Goal: Task Accomplishment & Management: Use online tool/utility

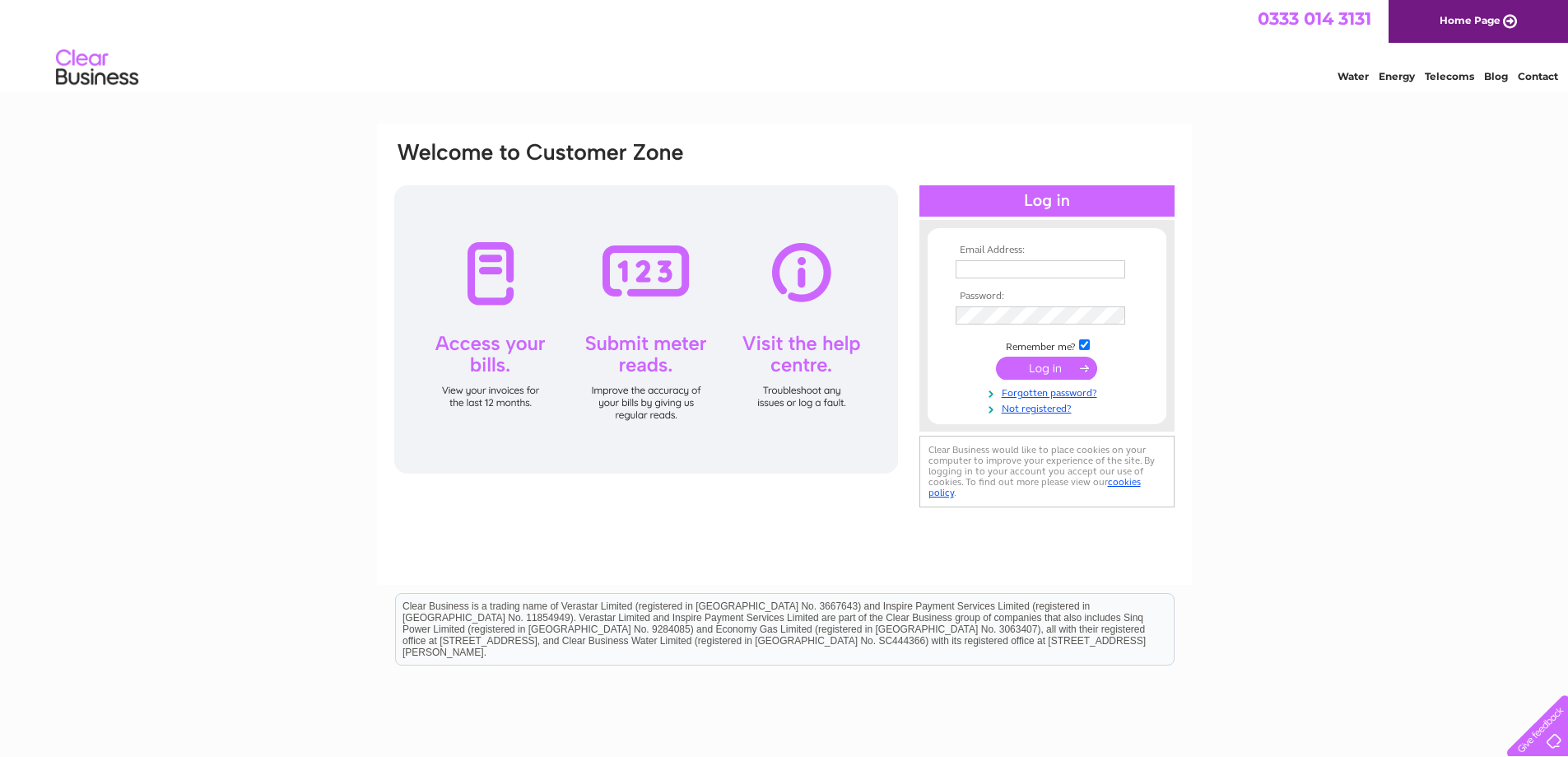
type input "[PERSON_NAME][EMAIL_ADDRESS][DOMAIN_NAME]"
click at [1060, 366] on input "submit" at bounding box center [1046, 369] width 101 height 23
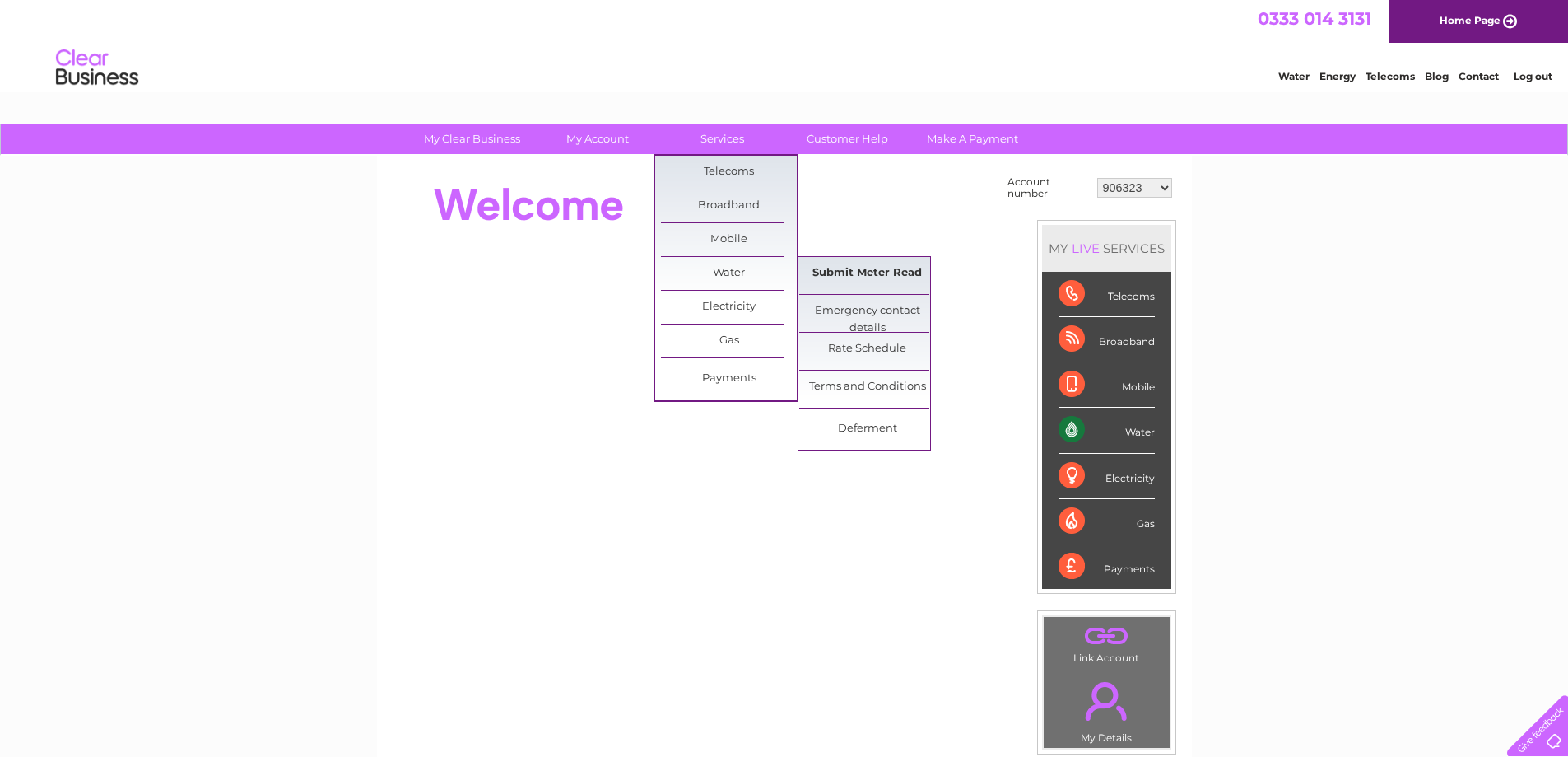
click at [867, 274] on link "Submit Meter Read" at bounding box center [866, 273] width 135 height 33
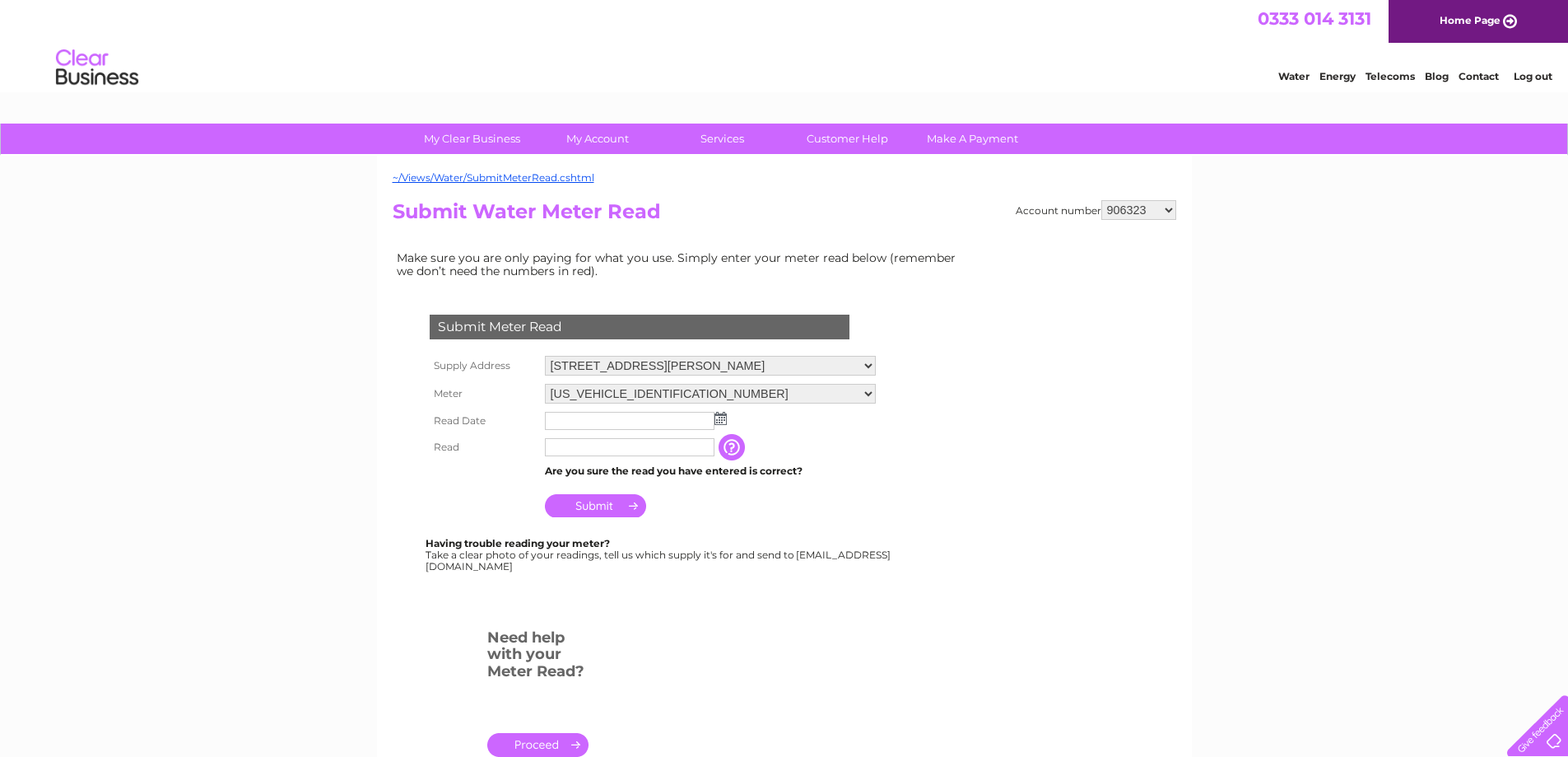
click at [722, 413] on img at bounding box center [720, 419] width 12 height 13
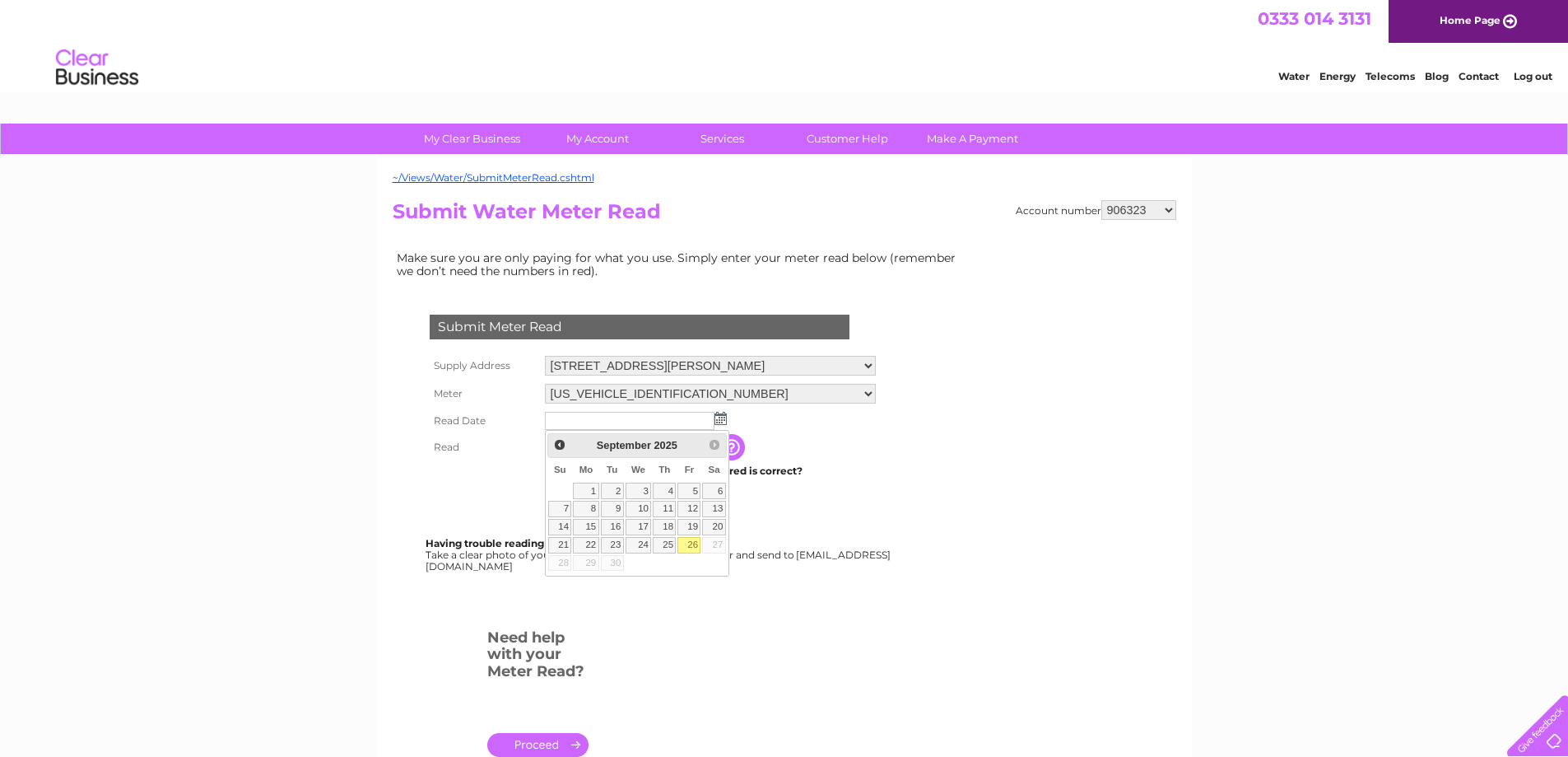
click at [695, 540] on link "26" at bounding box center [688, 545] width 23 height 16
type input "2025/09/26"
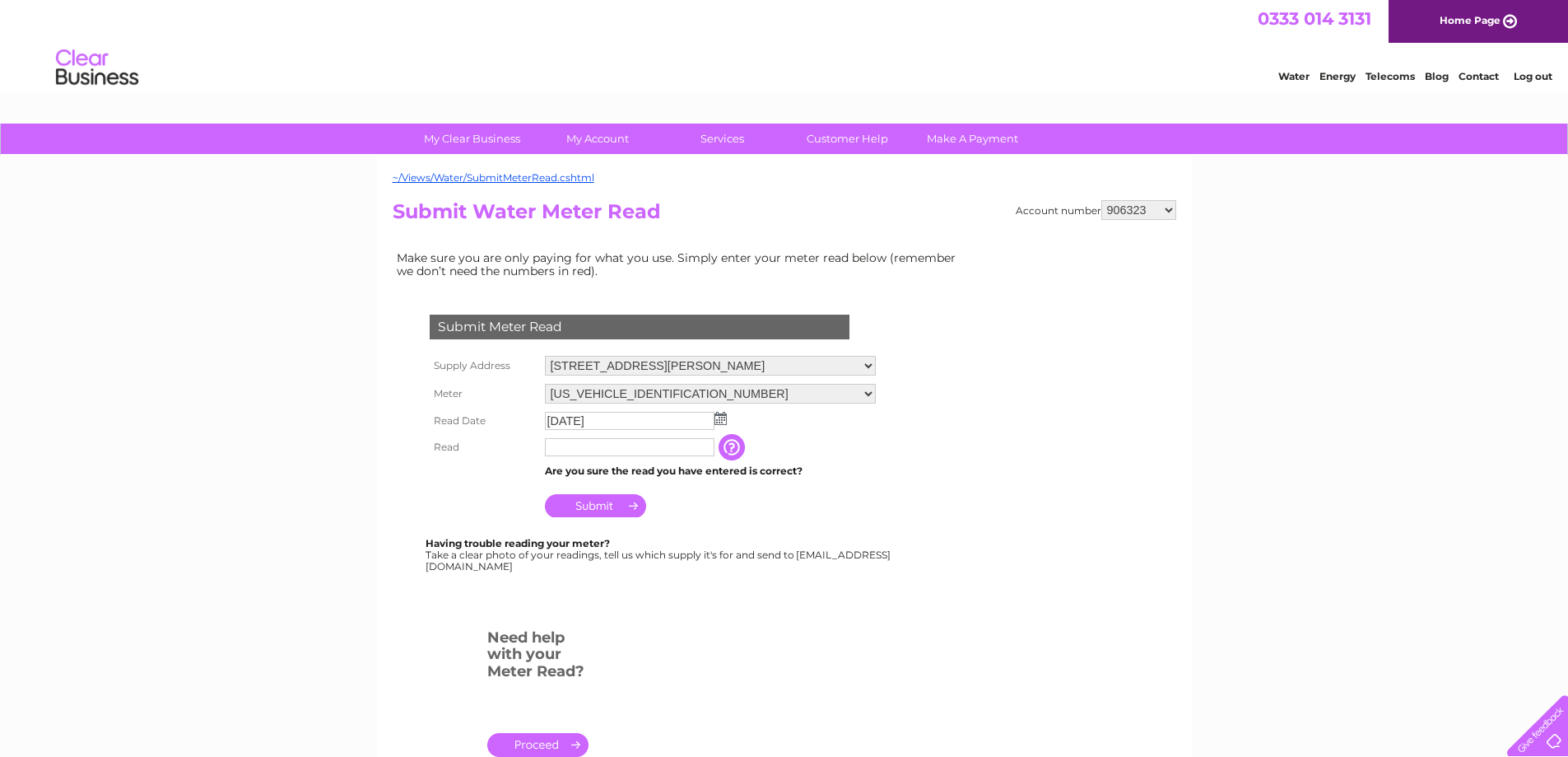
click at [613, 446] on input "text" at bounding box center [629, 446] width 169 height 18
type input "33"
click at [575, 508] on input "Submit" at bounding box center [595, 507] width 101 height 23
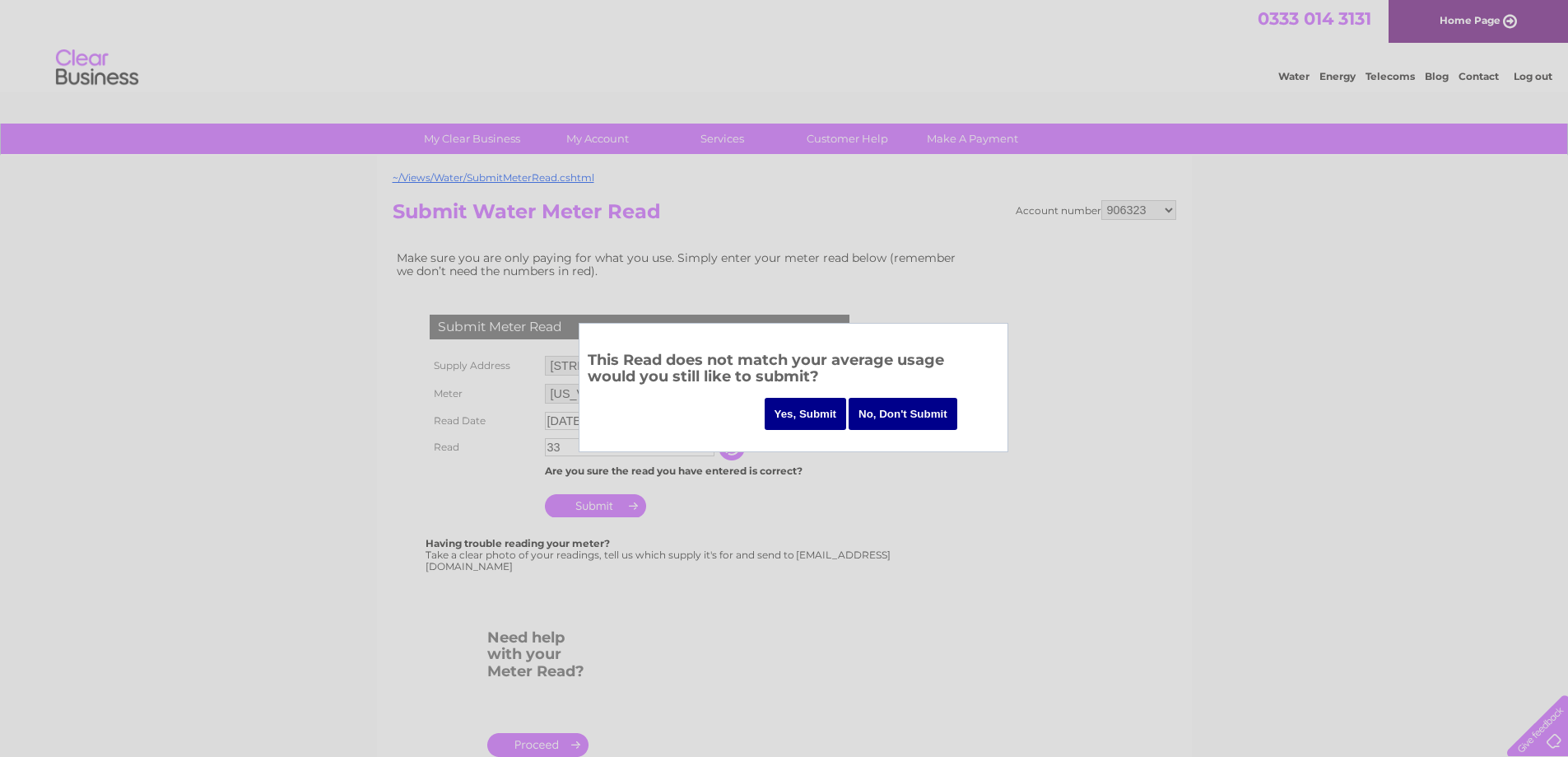
click at [813, 413] on input "Yes, Submit" at bounding box center [805, 414] width 82 height 32
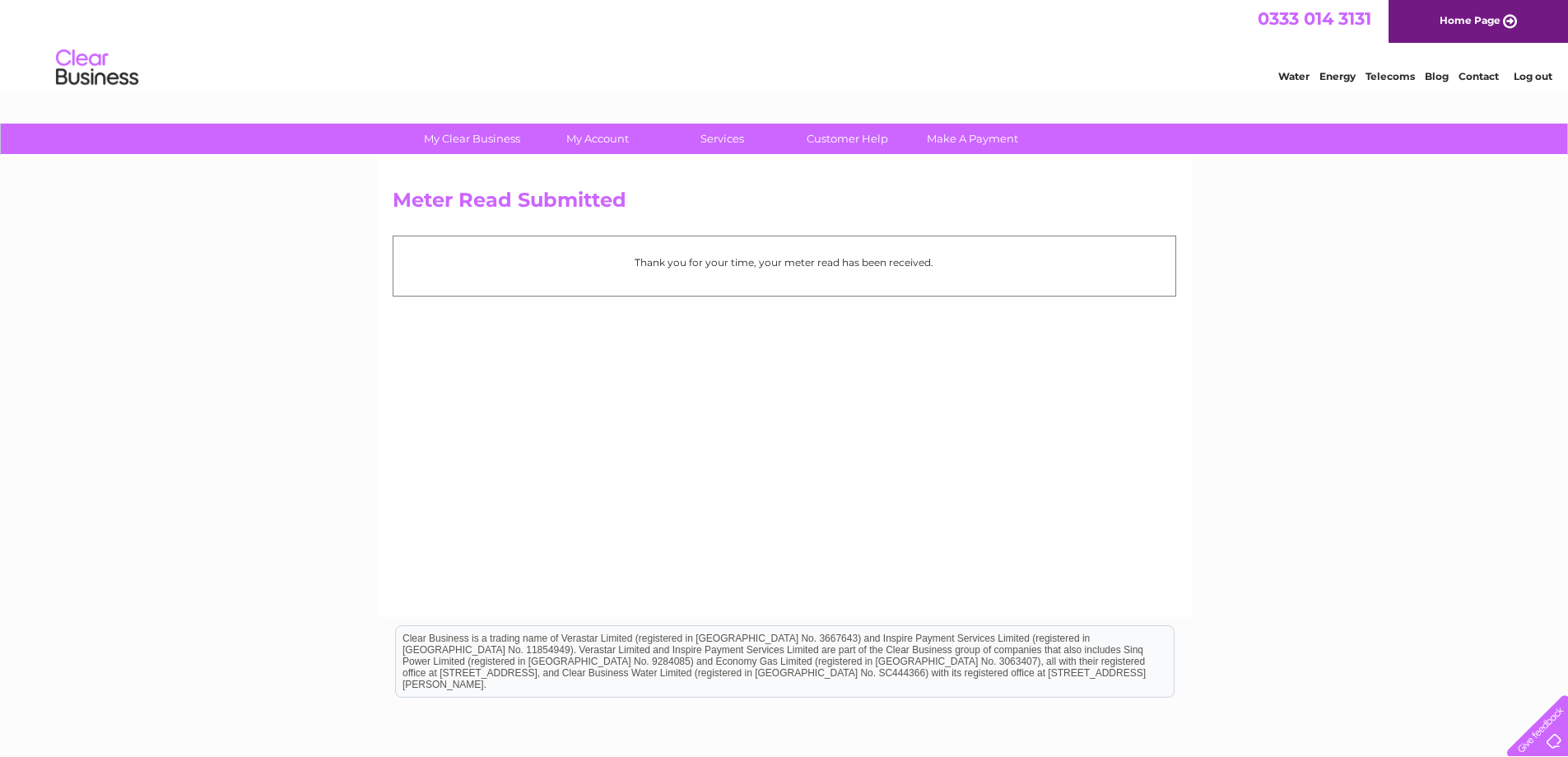
click at [1550, 77] on link "Log out" at bounding box center [1532, 76] width 39 height 12
